Goal: Task Accomplishment & Management: Complete application form

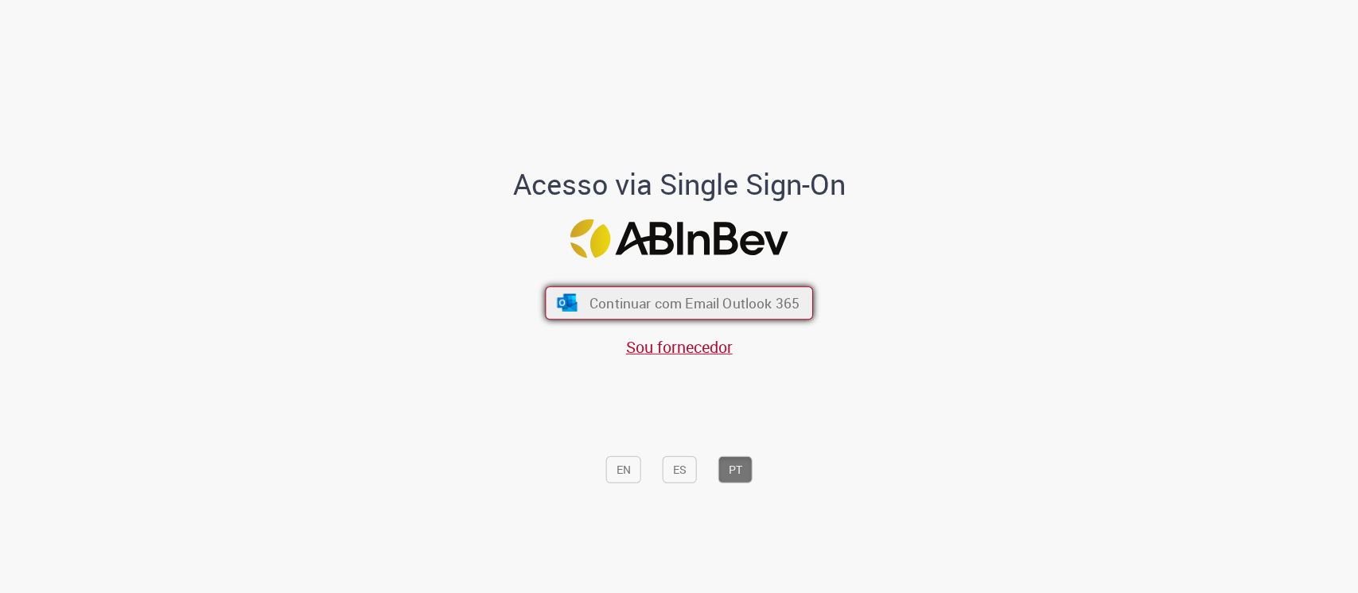
click at [718, 314] on button "Continuar com Email Outlook 365" at bounding box center [679, 302] width 268 height 33
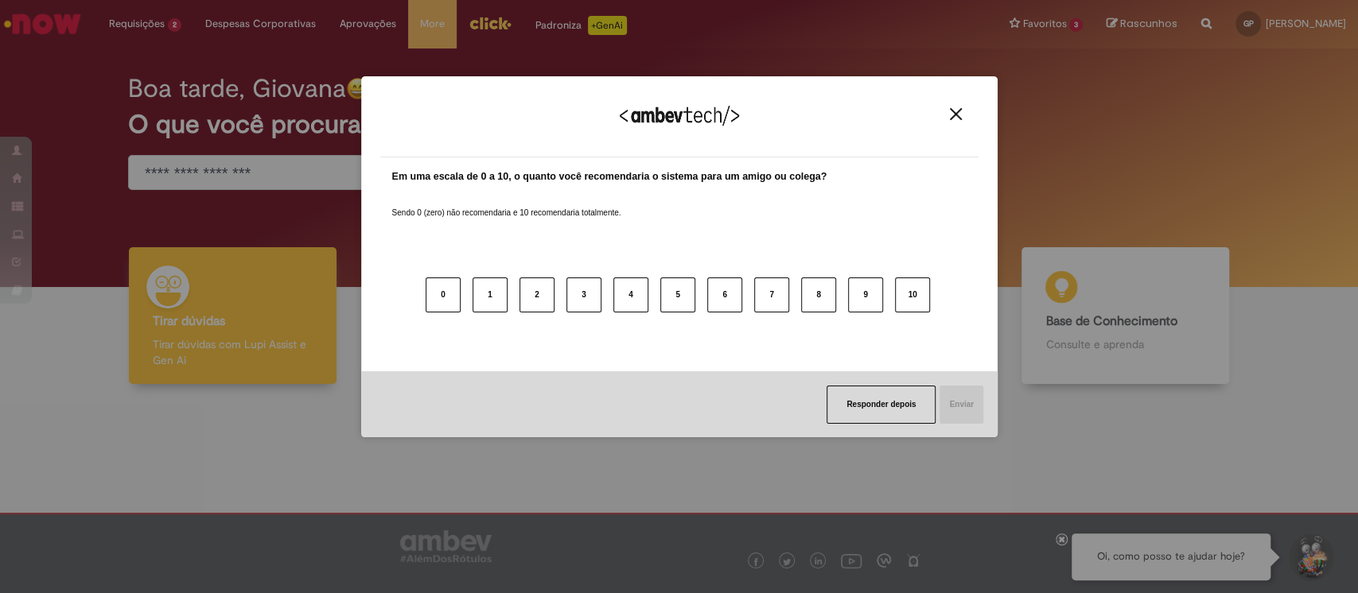
click at [954, 113] on img "Close" at bounding box center [956, 114] width 12 height 12
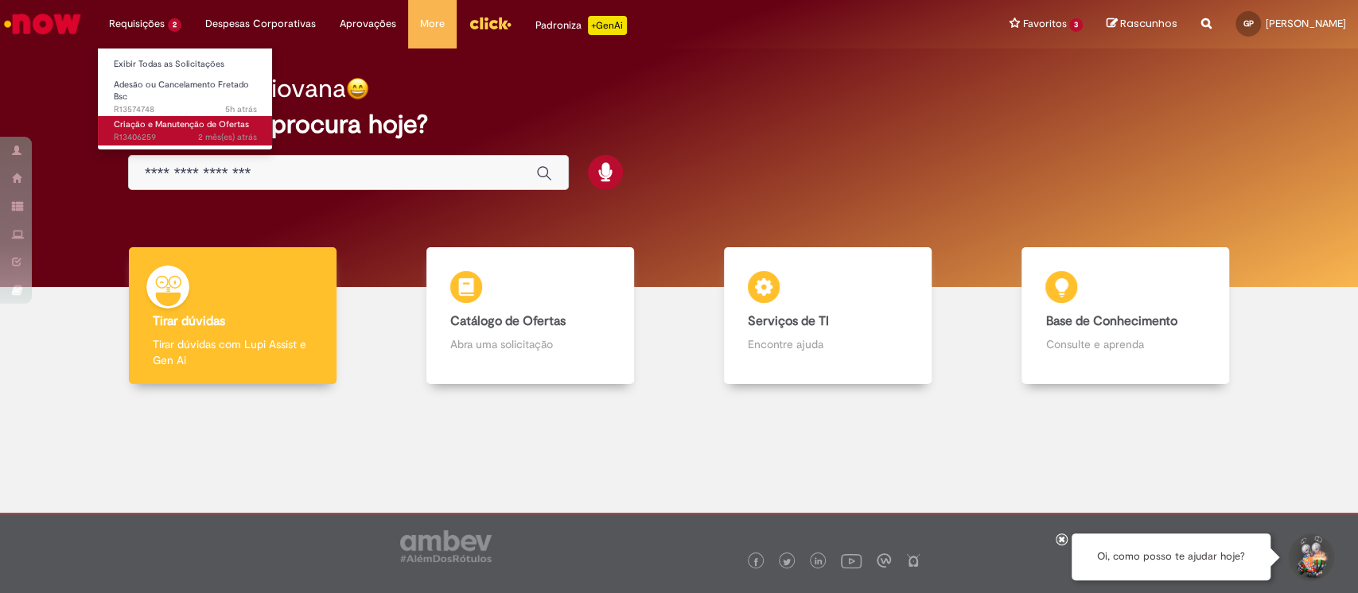
click at [154, 122] on span "Criação e Manutenção de Ofertas" at bounding box center [181, 124] width 135 height 12
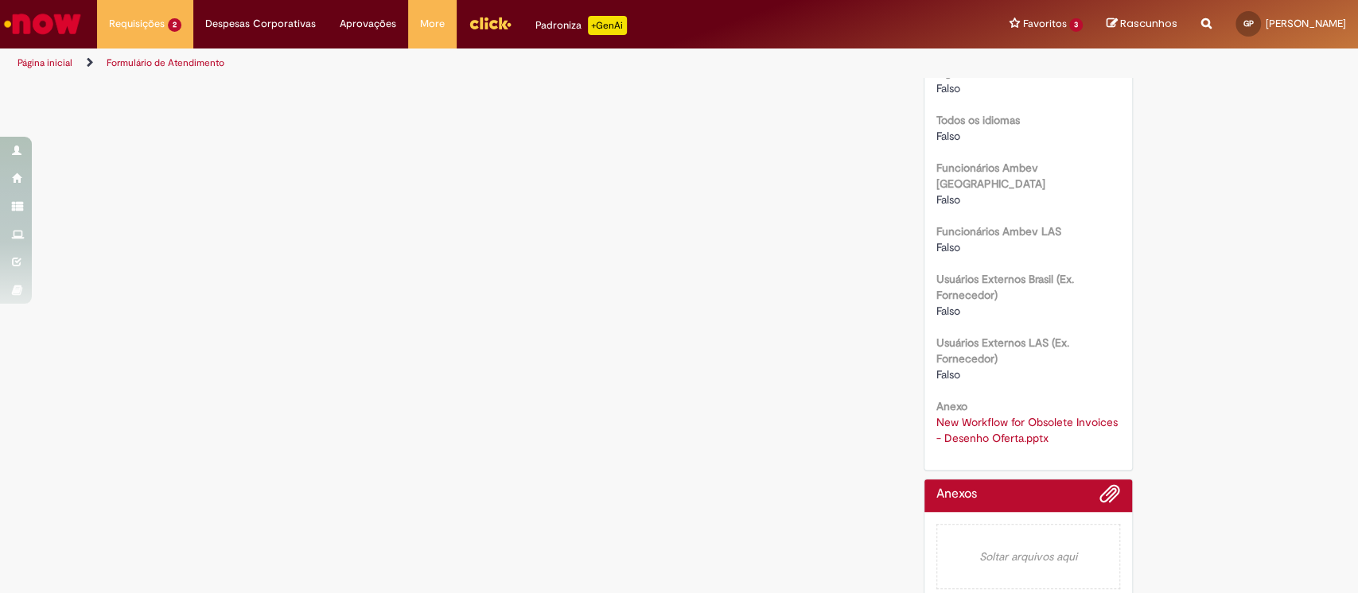
scroll to position [441, 0]
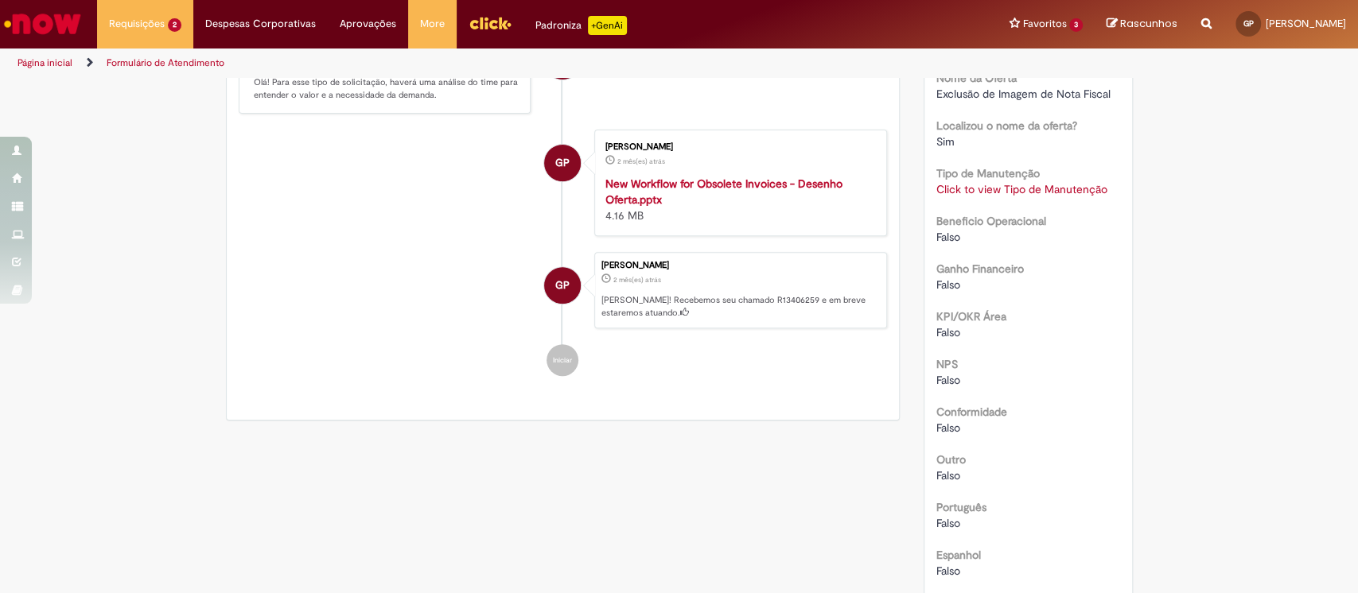
click at [1017, 184] on link "Click to view Tipo de Manutenção" at bounding box center [1021, 189] width 171 height 14
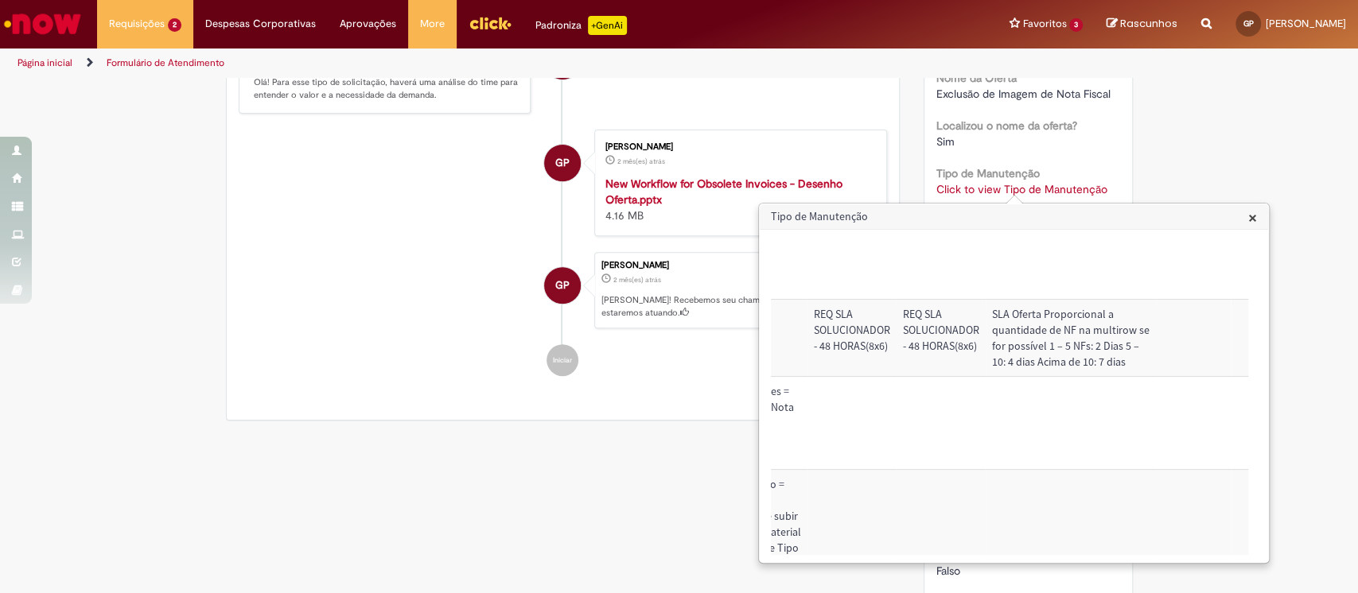
scroll to position [2074, 710]
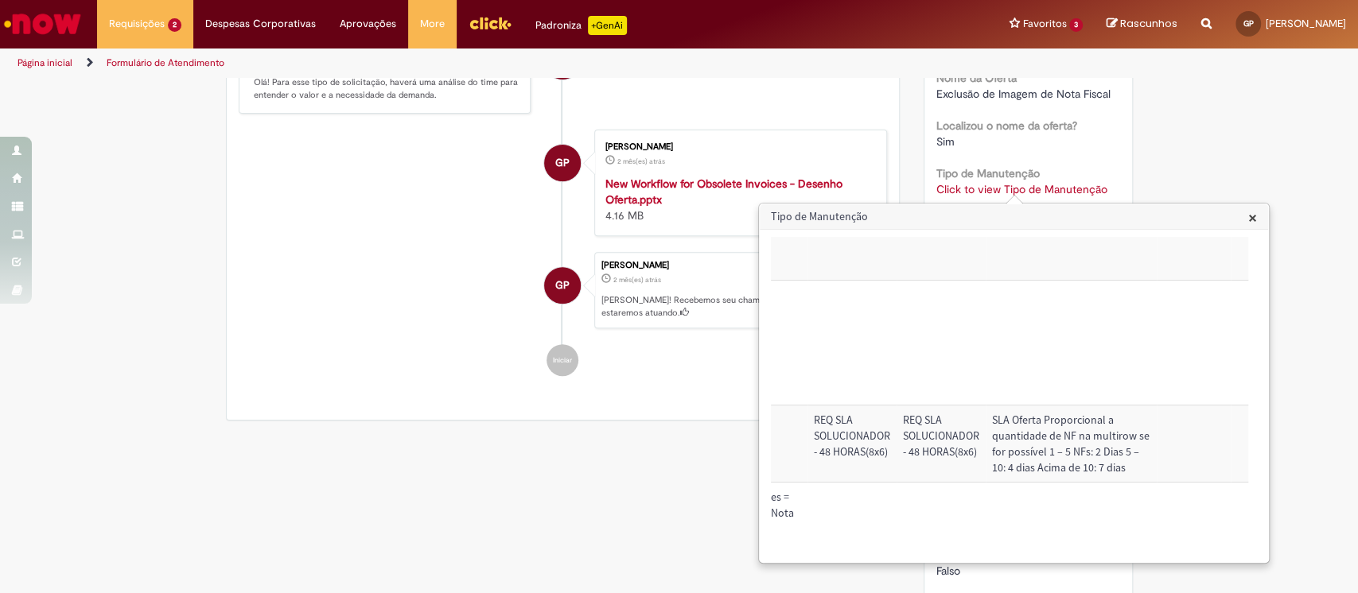
click at [1017, 216] on span "×" at bounding box center [1252, 217] width 9 height 21
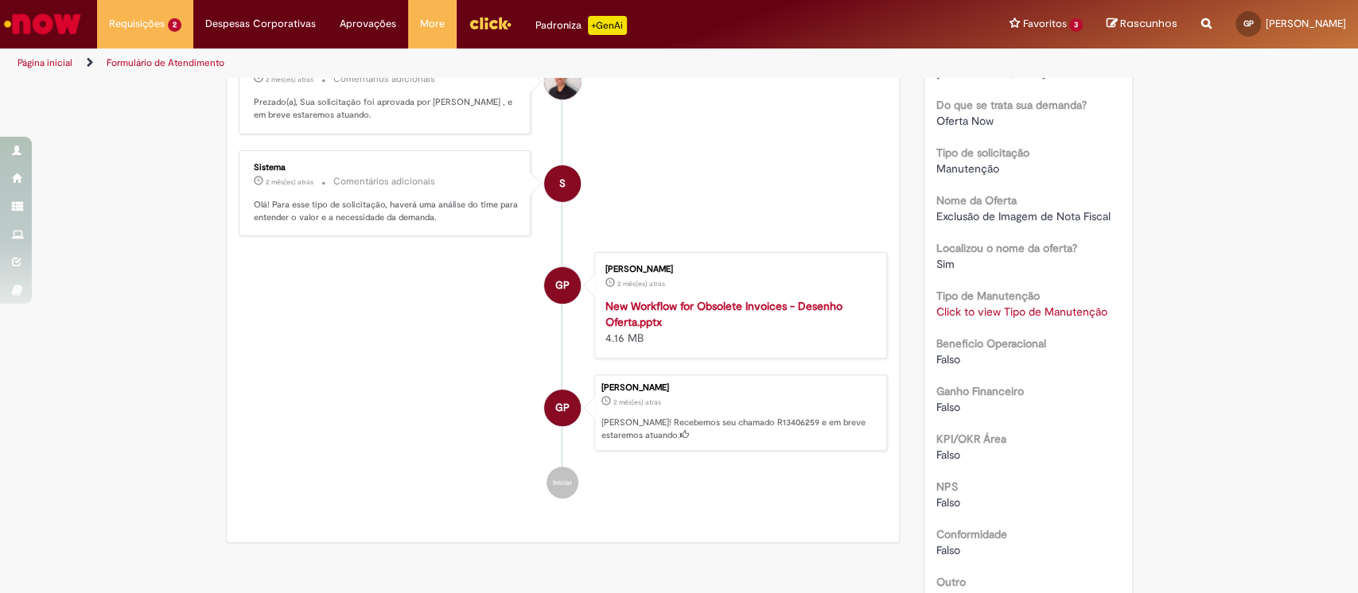
scroll to position [530, 0]
